Goal: Transaction & Acquisition: Subscribe to service/newsletter

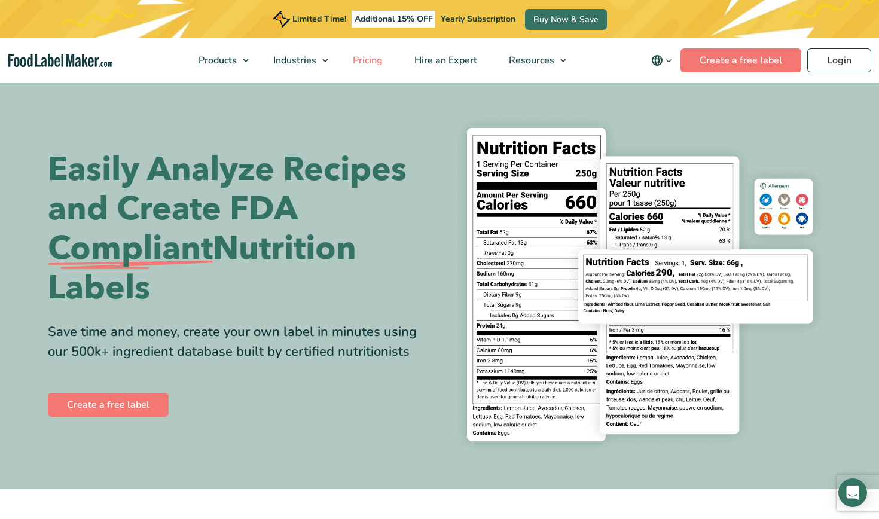
click at [367, 60] on span "Pricing" at bounding box center [366, 60] width 35 height 13
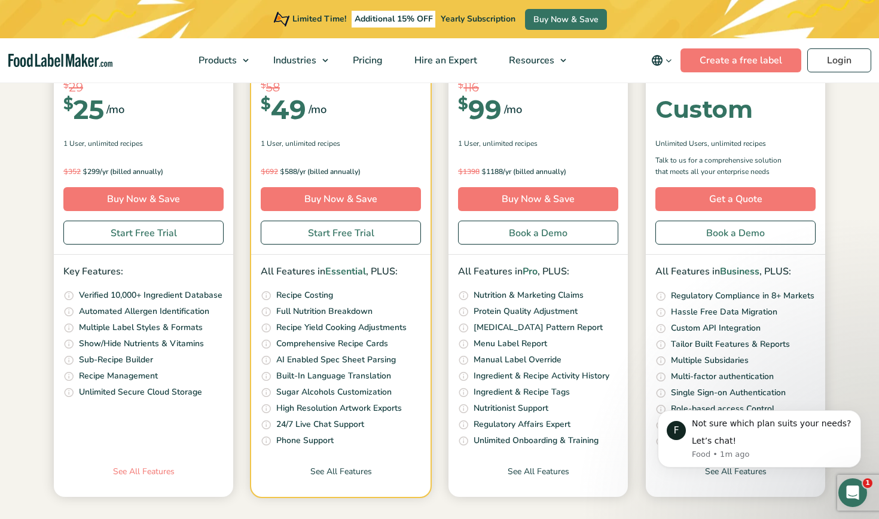
click at [138, 465] on link "See All Features" at bounding box center [143, 481] width 179 height 32
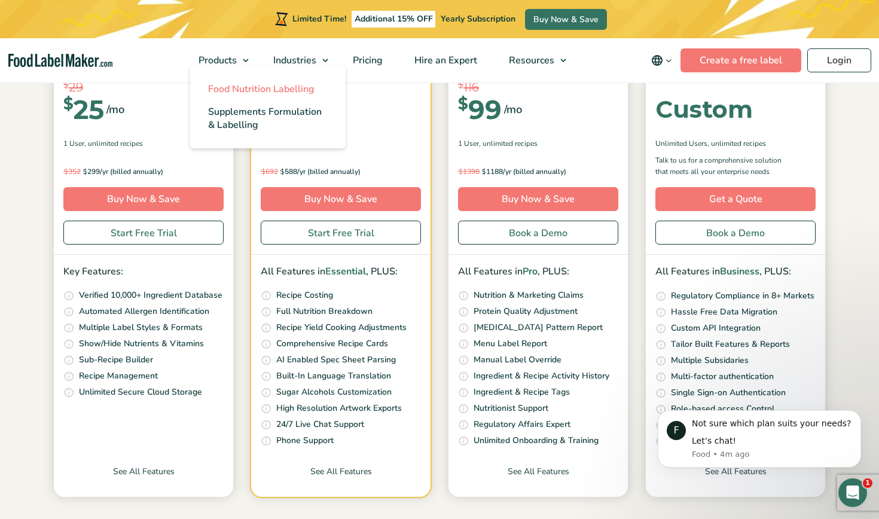
click at [252, 89] on span "Food Nutrition Labelling" at bounding box center [261, 89] width 106 height 13
click at [395, 20] on span "Additional 15% OFF" at bounding box center [394, 19] width 84 height 17
click at [171, 230] on link "Start Free Trial" at bounding box center [143, 233] width 160 height 24
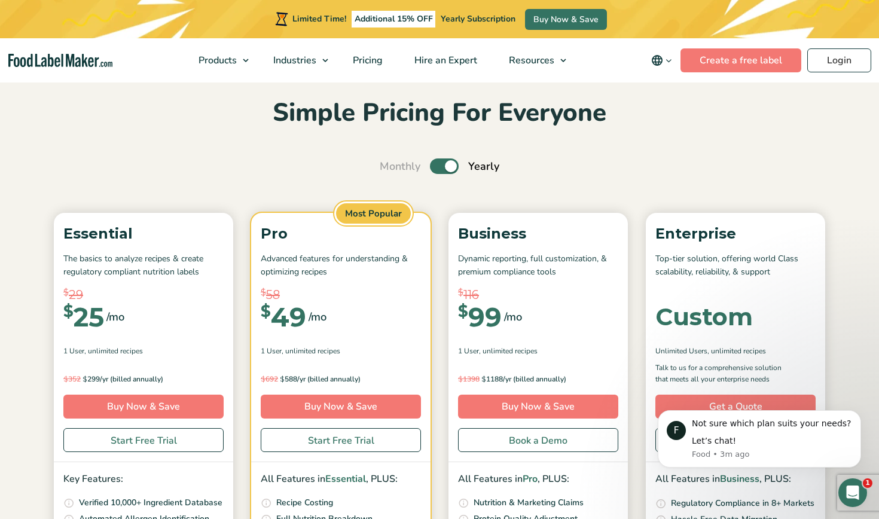
scroll to position [31, 0]
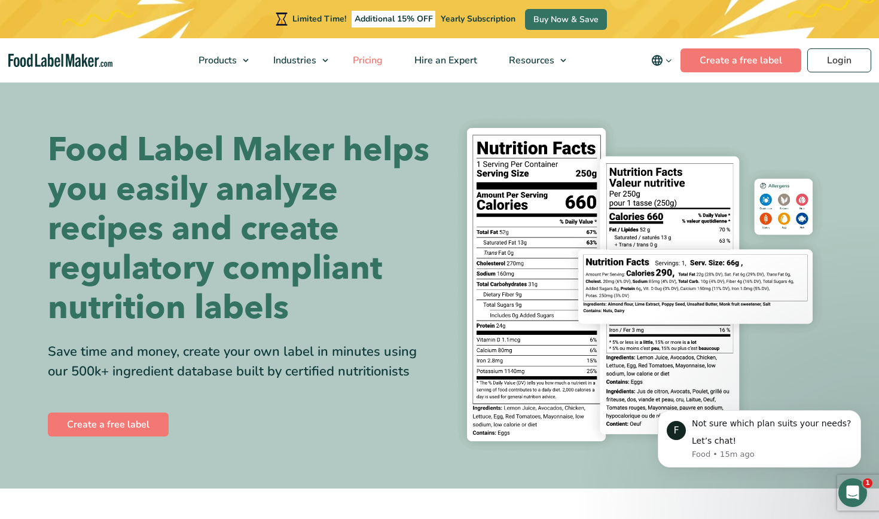
click at [365, 59] on span "Pricing" at bounding box center [366, 60] width 35 height 13
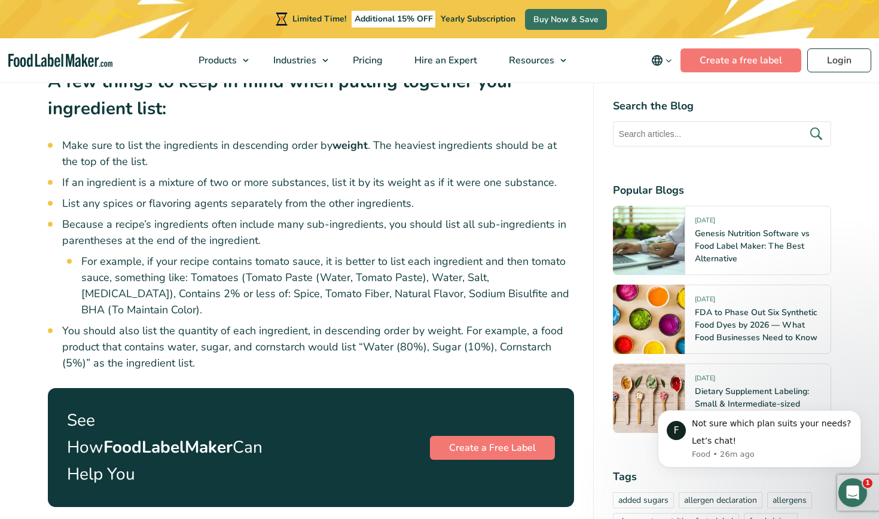
scroll to position [1706, 0]
